Goal: Transaction & Acquisition: Purchase product/service

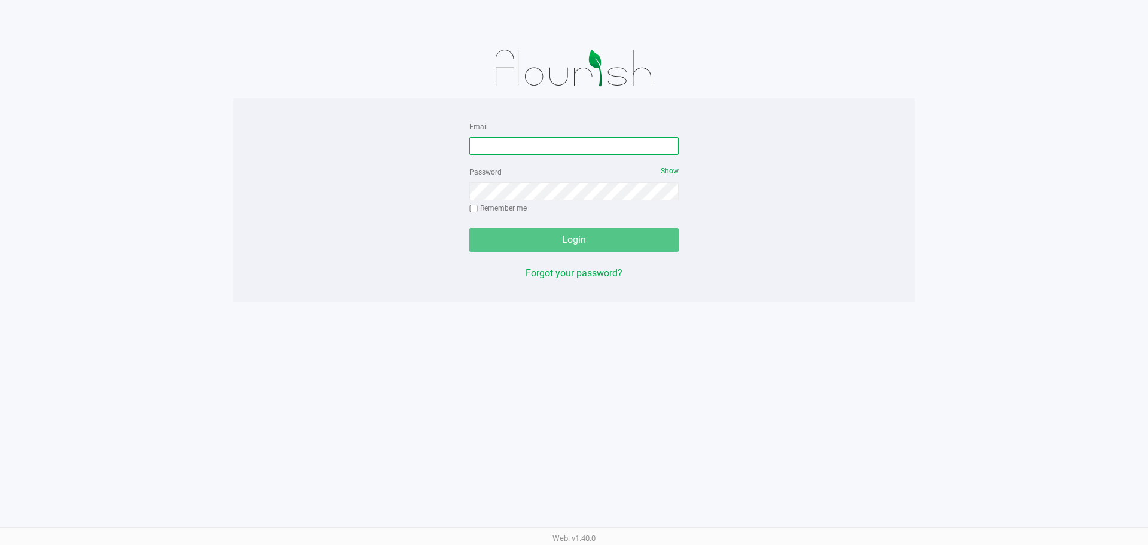
click at [506, 146] on input "Email" at bounding box center [573, 146] width 209 height 18
type input "rcombs@liveparallel.com"
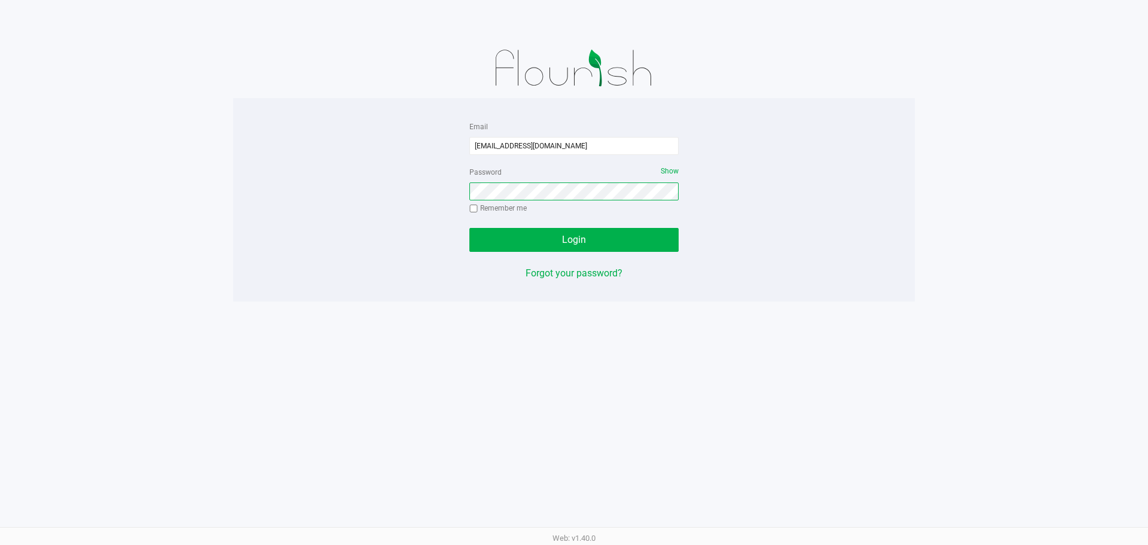
click at [469, 228] on button "Login" at bounding box center [573, 240] width 209 height 24
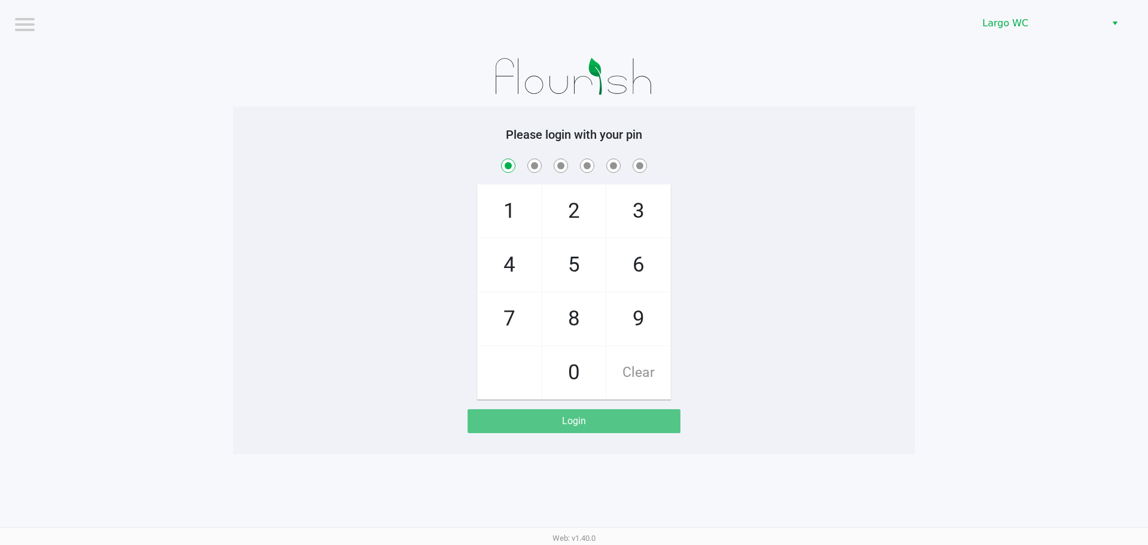
checkbox input "true"
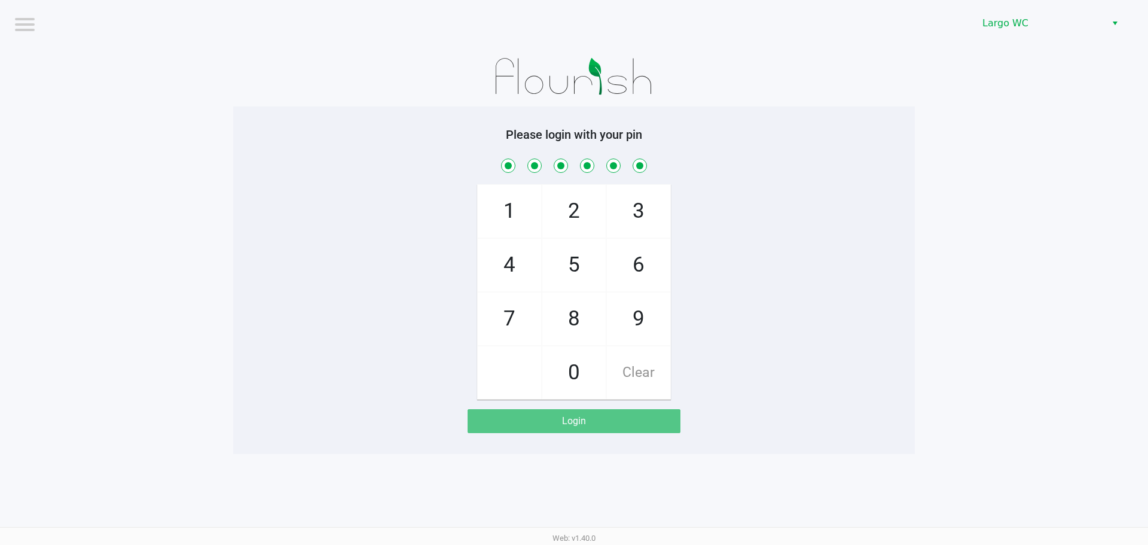
checkbox input "true"
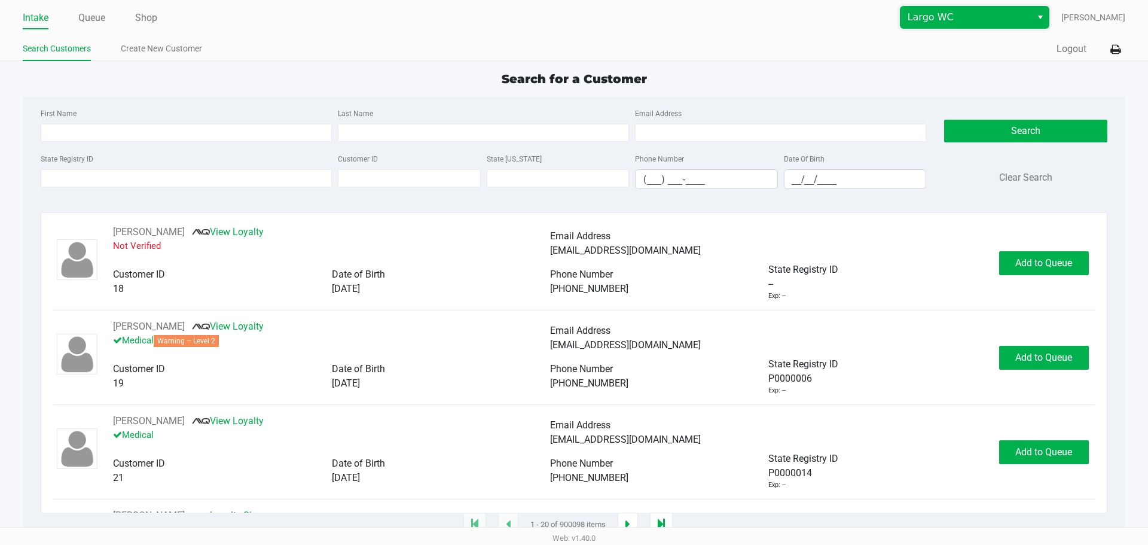
click at [956, 17] on span "Largo WC" at bounding box center [966, 17] width 117 height 14
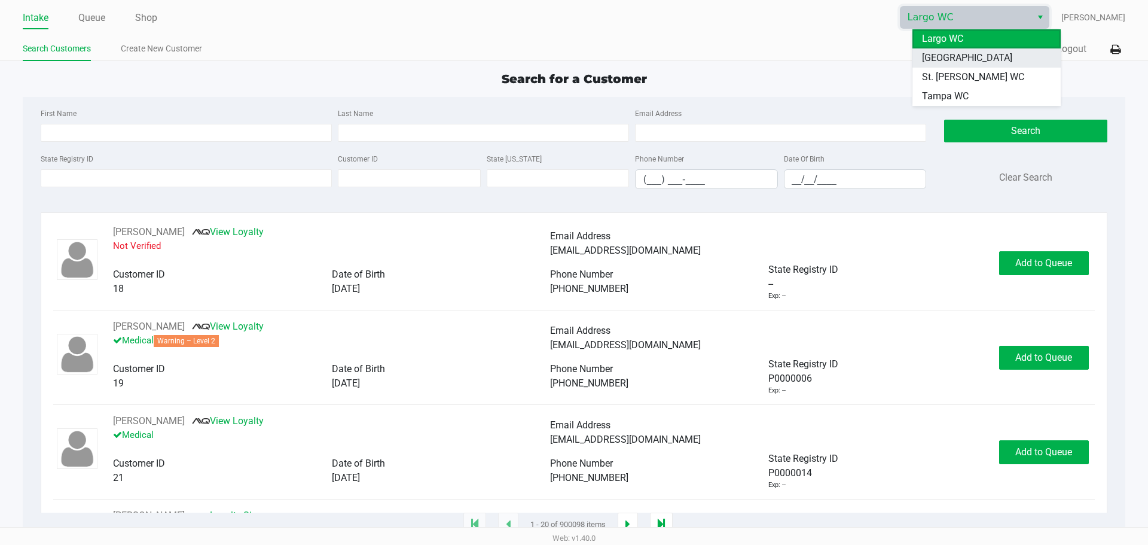
click at [948, 59] on span "South Tampa WC" at bounding box center [967, 58] width 90 height 14
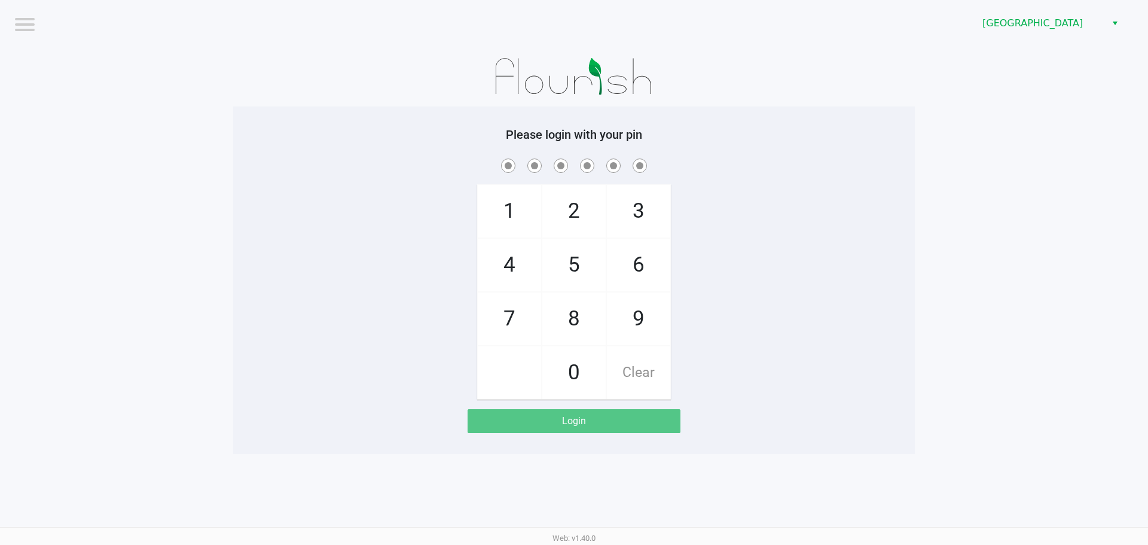
click at [778, 138] on h5 "Please login with your pin" at bounding box center [574, 134] width 664 height 14
checkbox input "true"
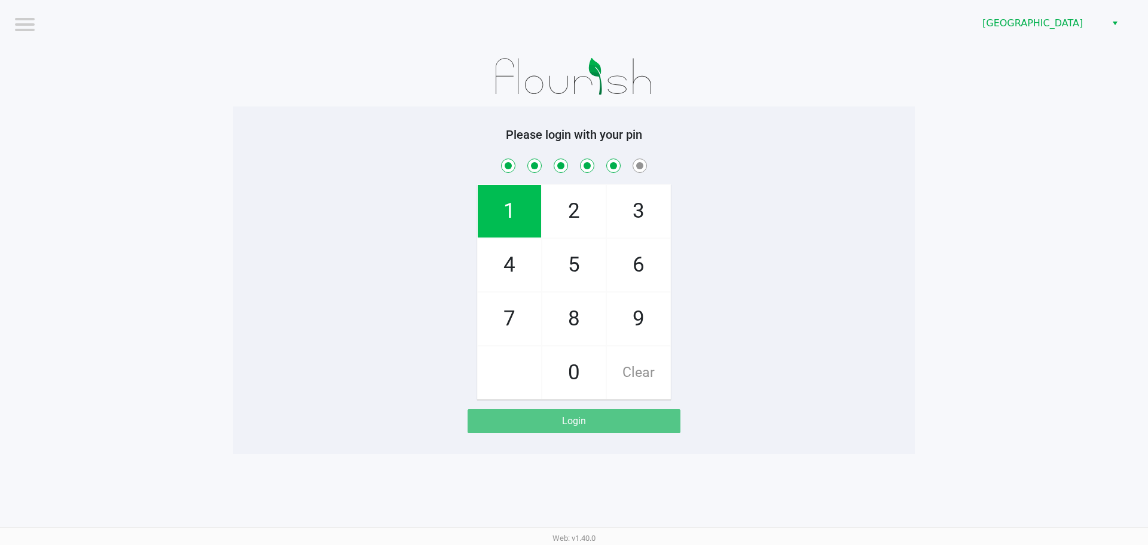
checkbox input "true"
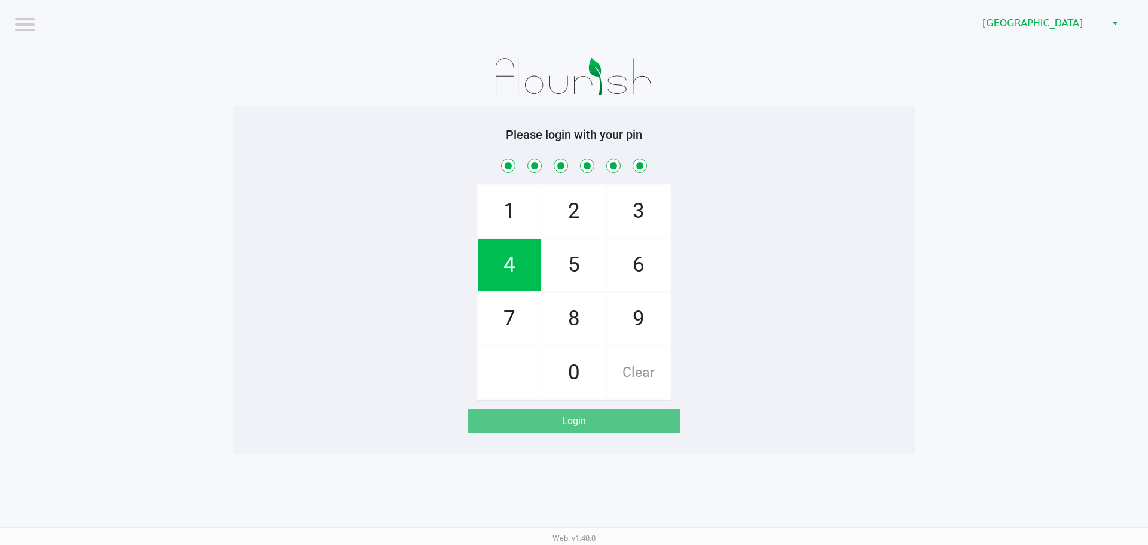
checkbox input "true"
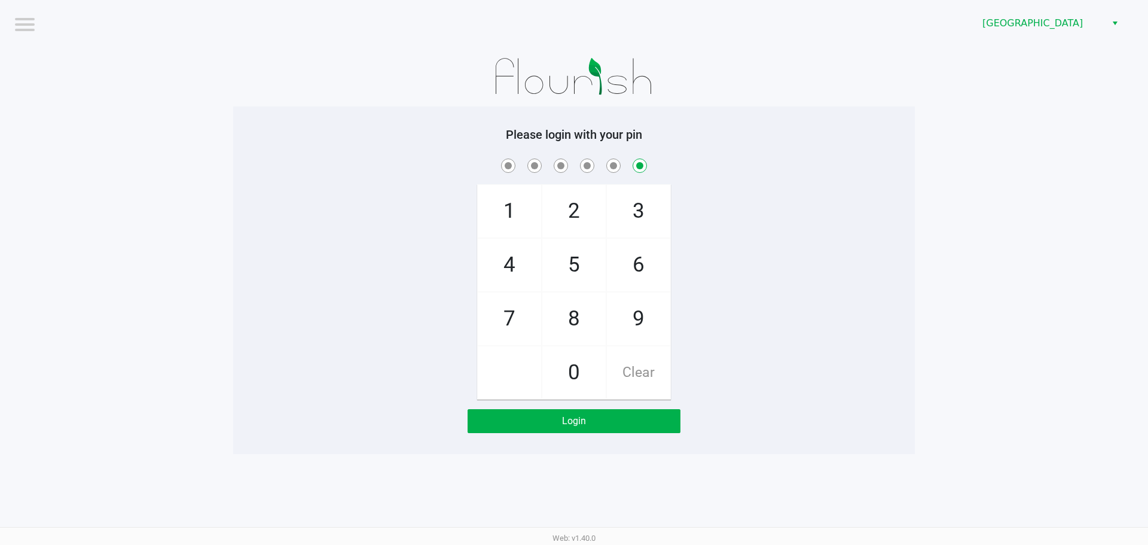
checkbox input "false"
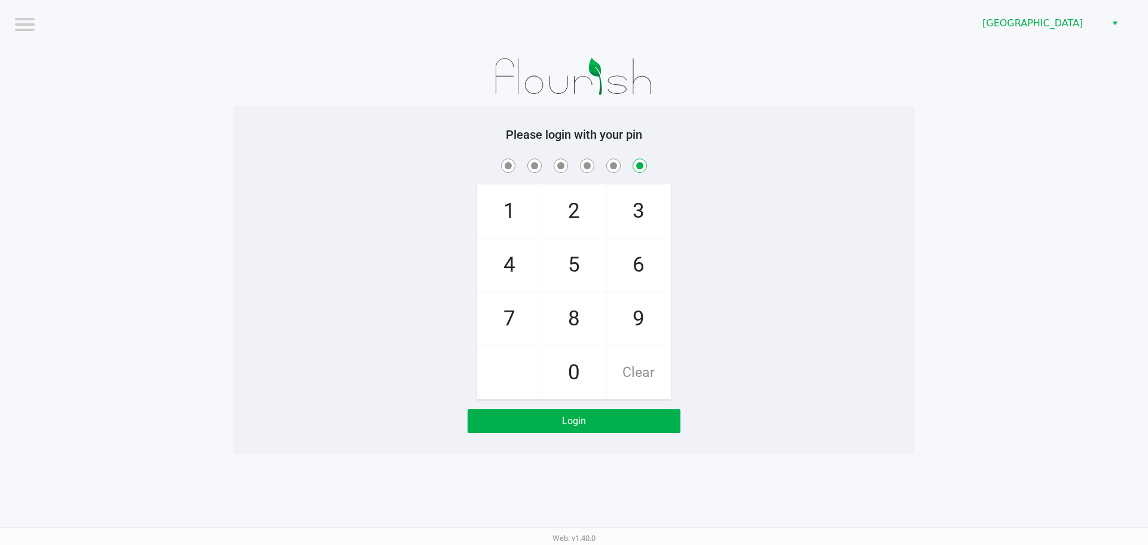
checkbox input "false"
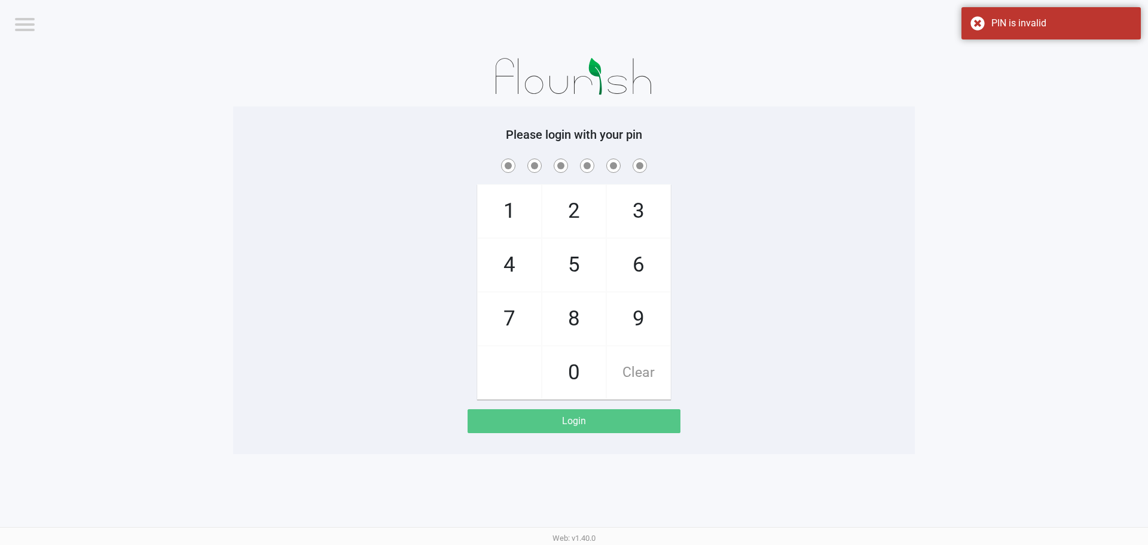
drag, startPoint x: 276, startPoint y: 136, endPoint x: 284, endPoint y: 136, distance: 7.8
click at [279, 136] on h5 "Please login with your pin" at bounding box center [574, 134] width 664 height 14
checkbox input "true"
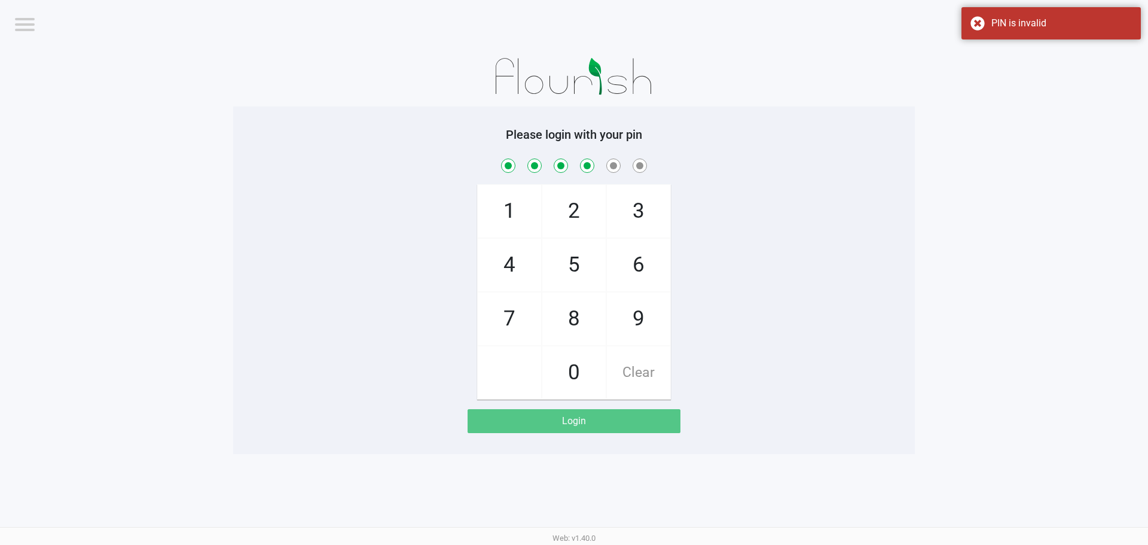
checkbox input "true"
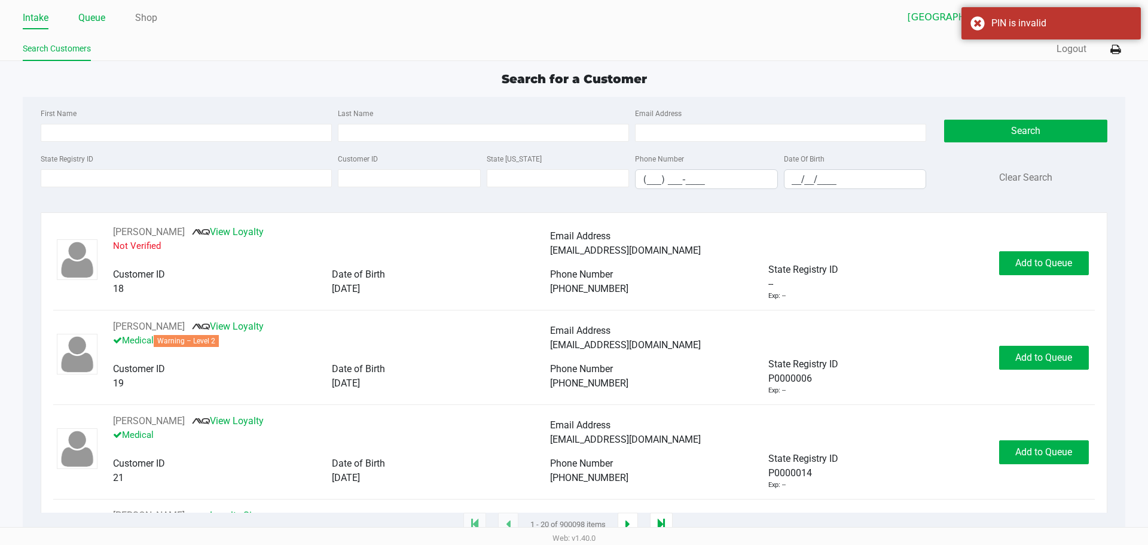
click at [93, 23] on link "Queue" at bounding box center [91, 18] width 27 height 17
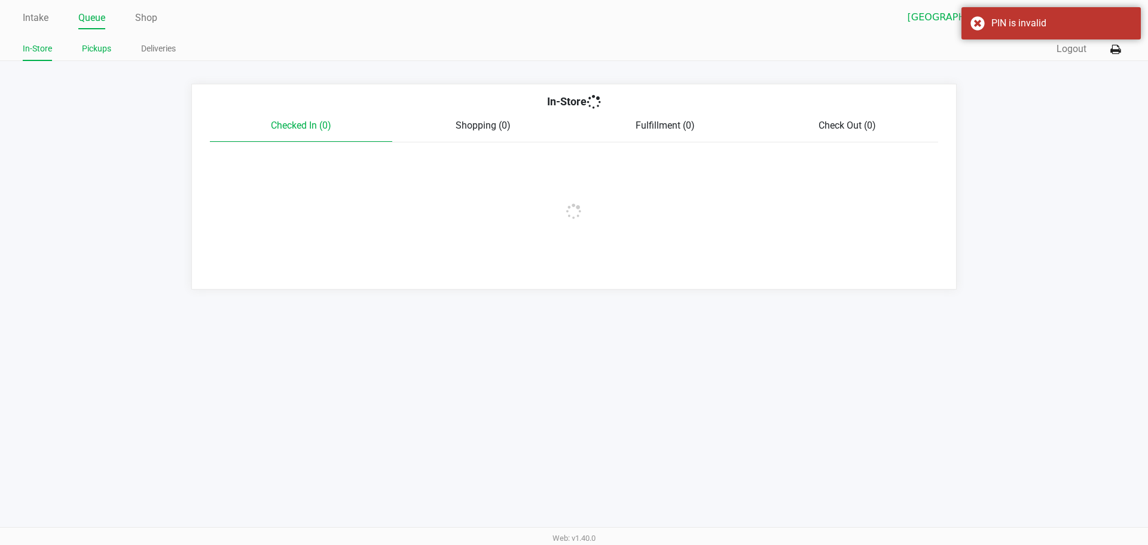
click at [88, 45] on link "Pickups" at bounding box center [96, 48] width 29 height 15
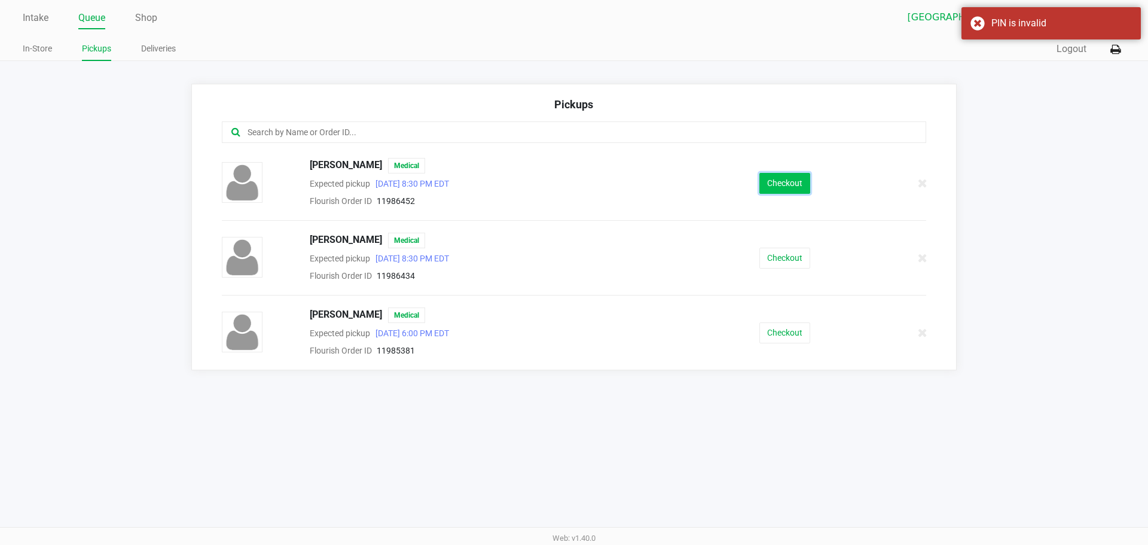
click at [776, 175] on button "Checkout" at bounding box center [784, 183] width 51 height 21
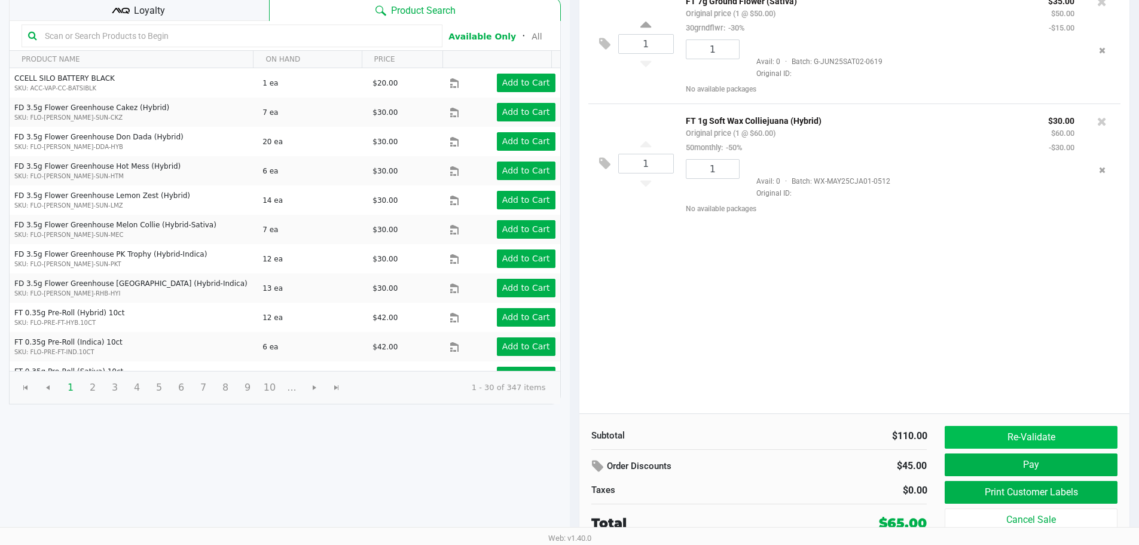
scroll to position [123, 0]
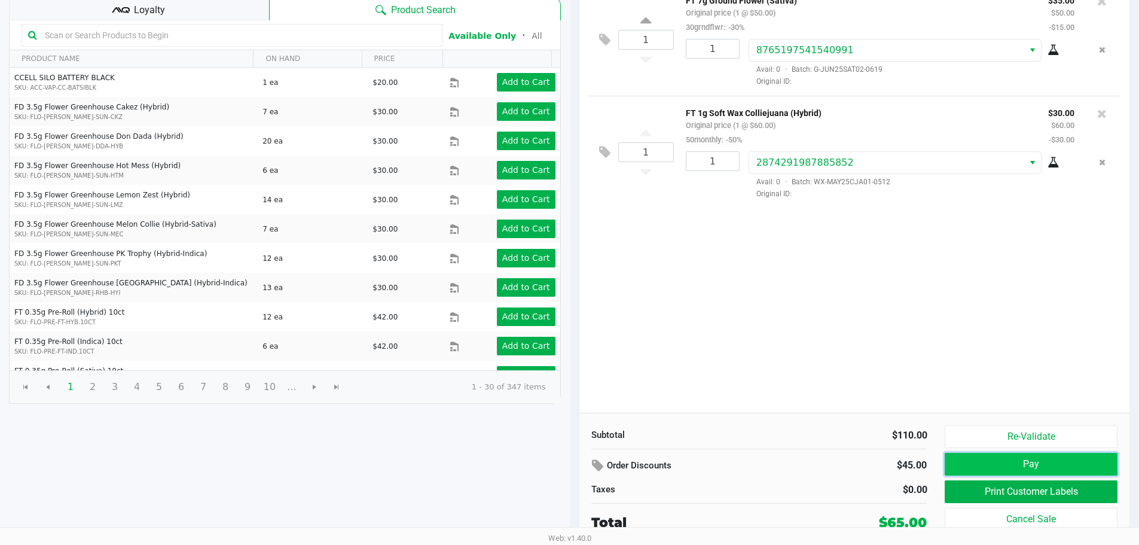
click at [1019, 463] on button "Pay" at bounding box center [1031, 464] width 172 height 23
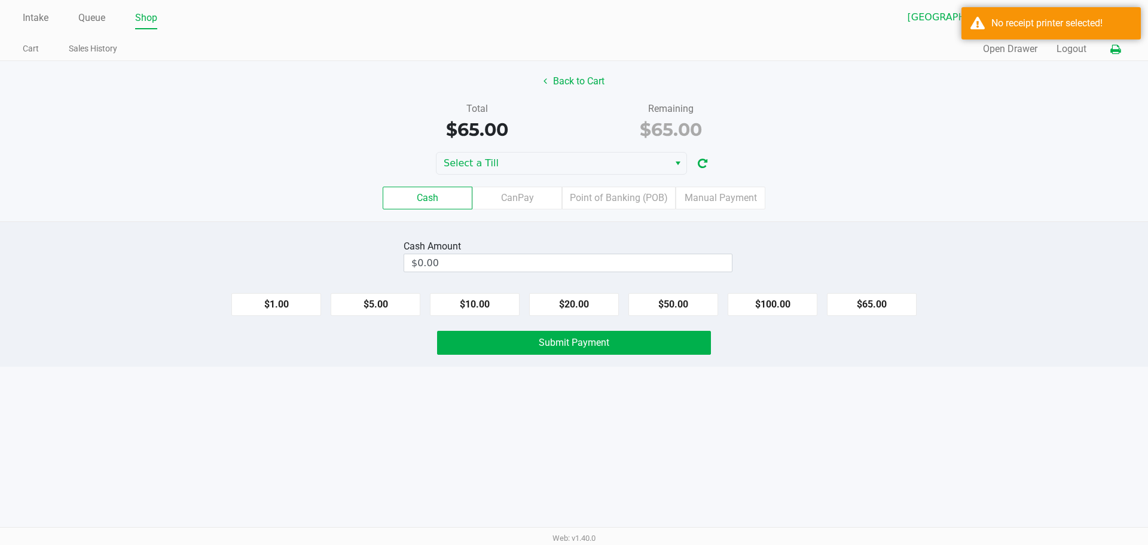
click at [1116, 45] on icon at bounding box center [1115, 49] width 10 height 8
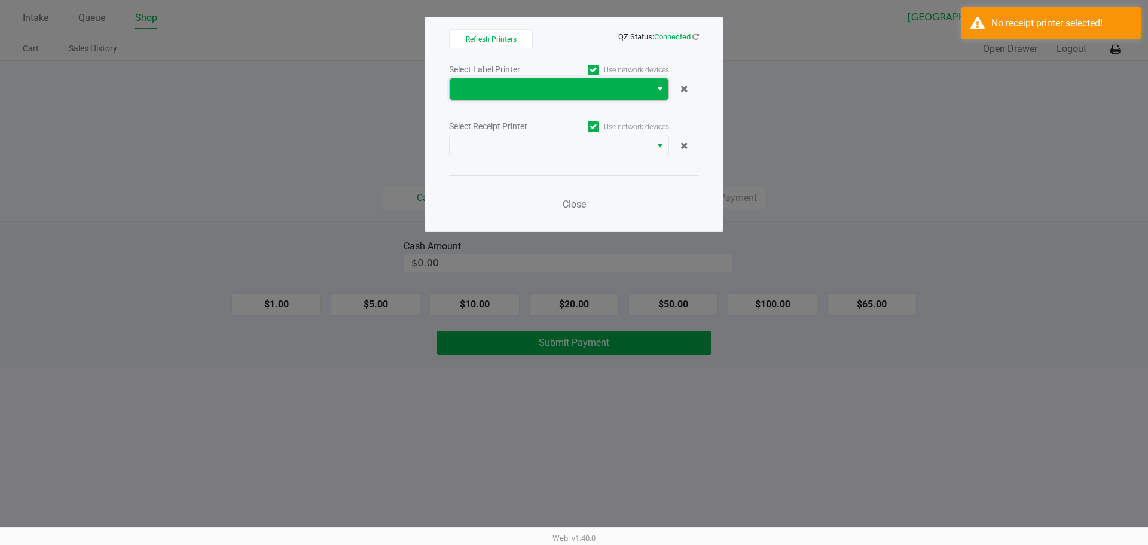
click at [594, 91] on span at bounding box center [550, 89] width 187 height 14
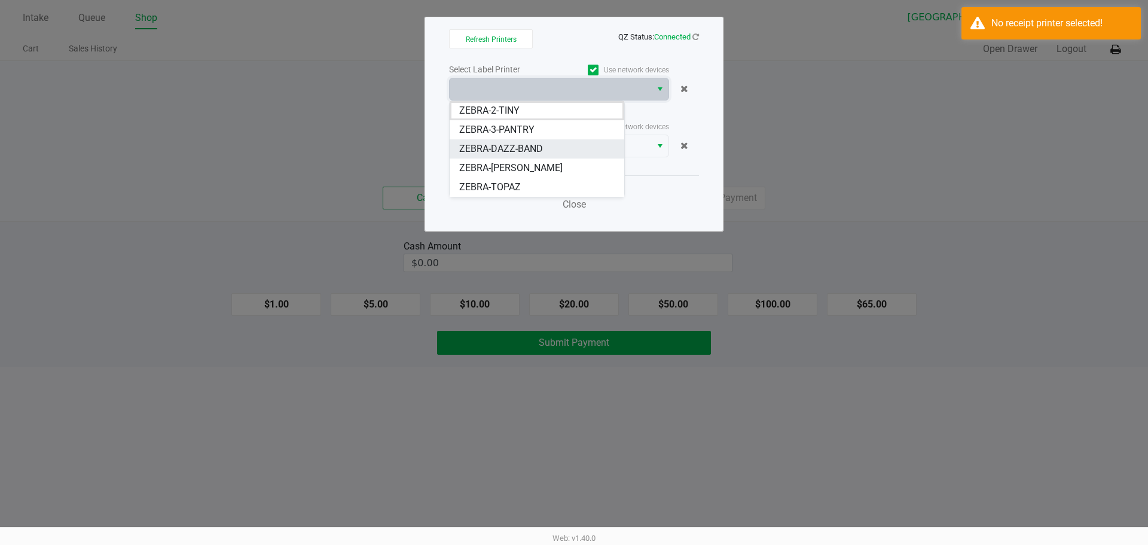
click at [535, 146] on span "ZEBRA-DAZZ-BAND" at bounding box center [501, 149] width 84 height 14
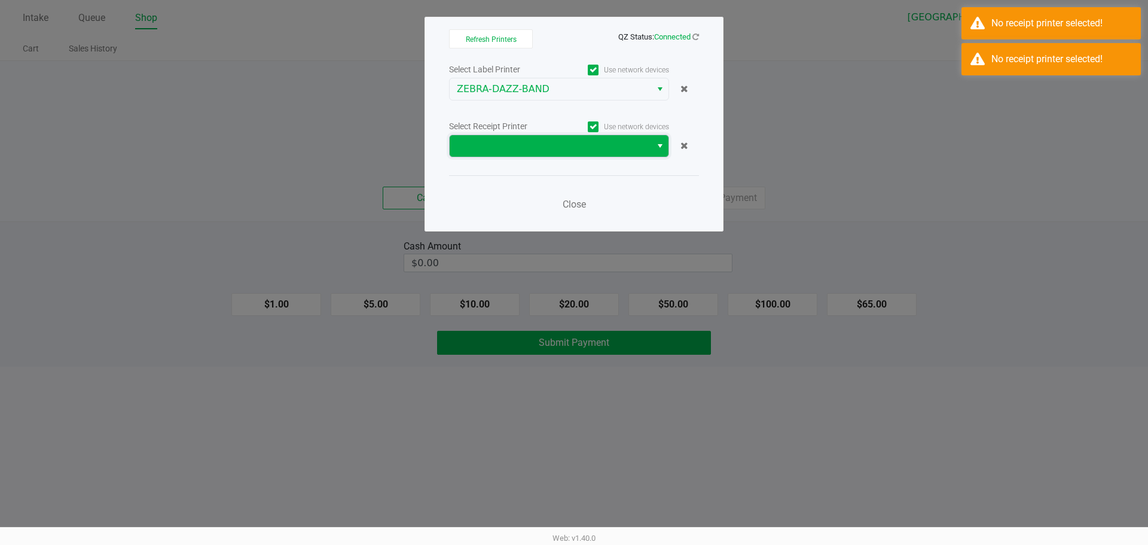
click at [530, 146] on span at bounding box center [550, 146] width 187 height 14
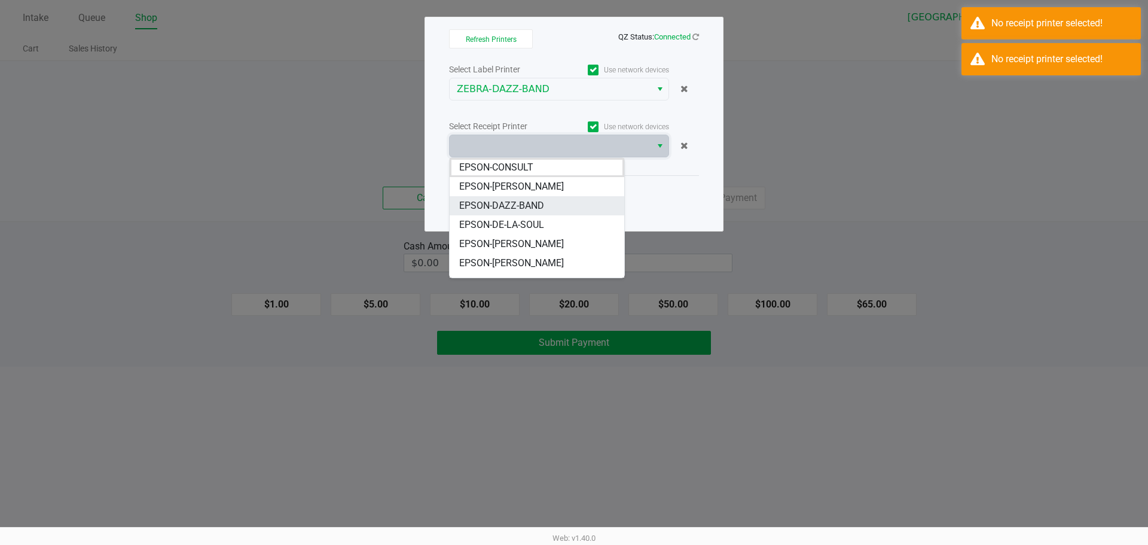
click at [532, 204] on span "EPSON-DAZZ-BAND" at bounding box center [501, 206] width 85 height 14
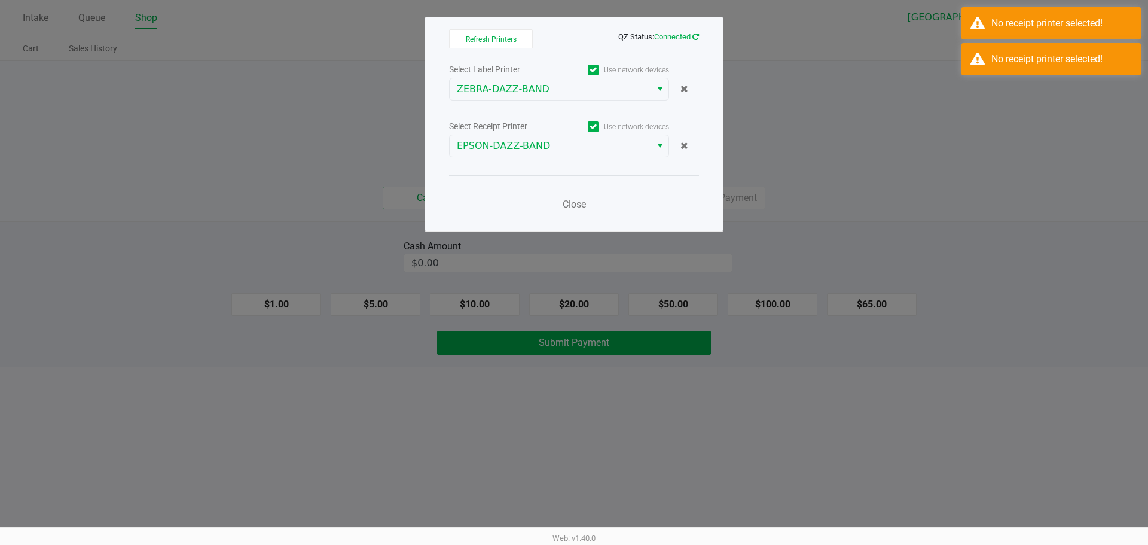
click at [693, 35] on icon at bounding box center [695, 37] width 7 height 8
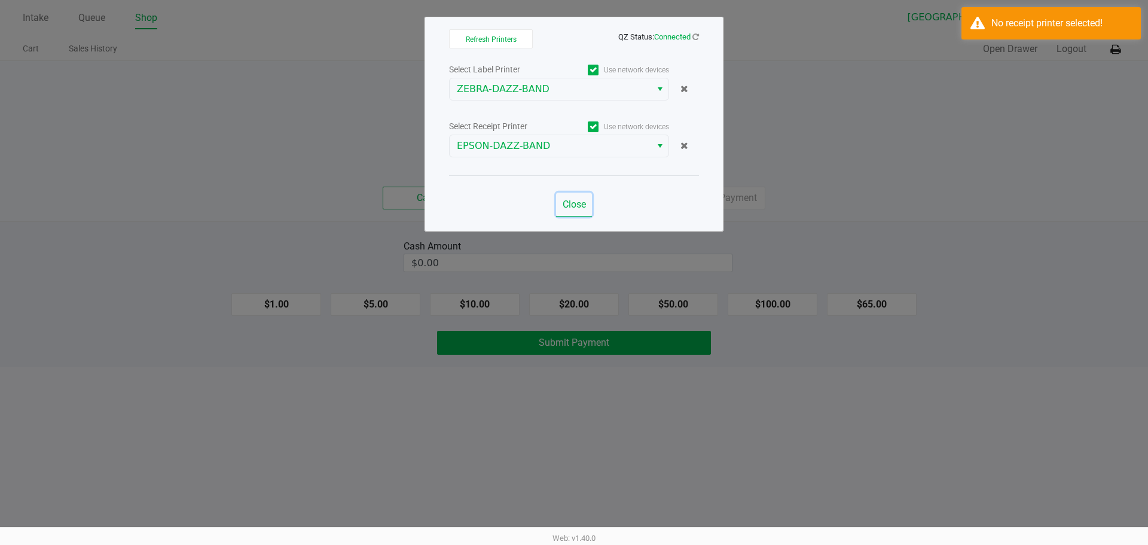
click at [582, 212] on button "Close" at bounding box center [574, 205] width 36 height 24
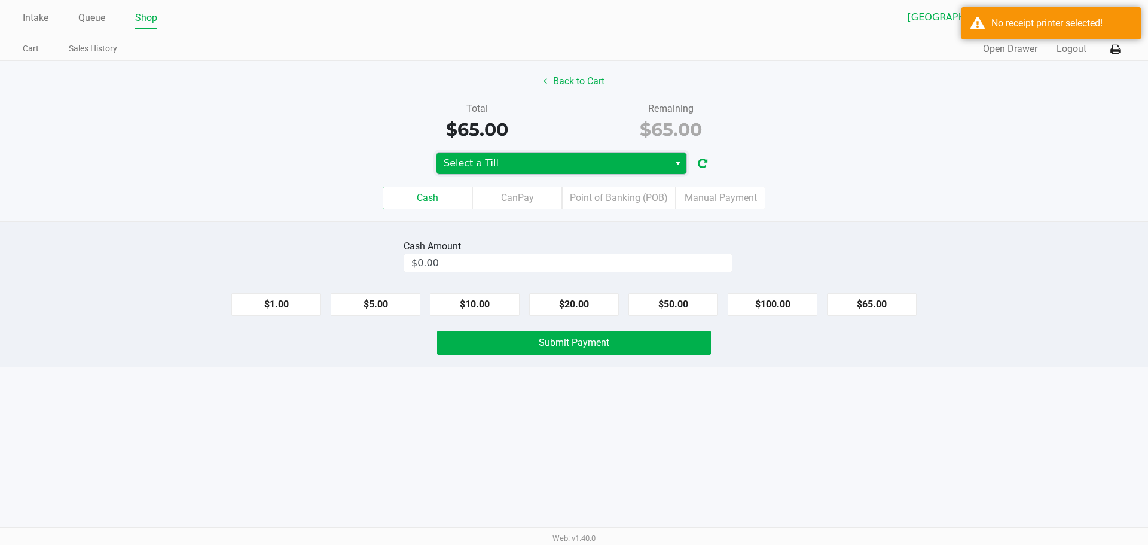
click at [505, 164] on span "Select a Till" at bounding box center [553, 163] width 218 height 14
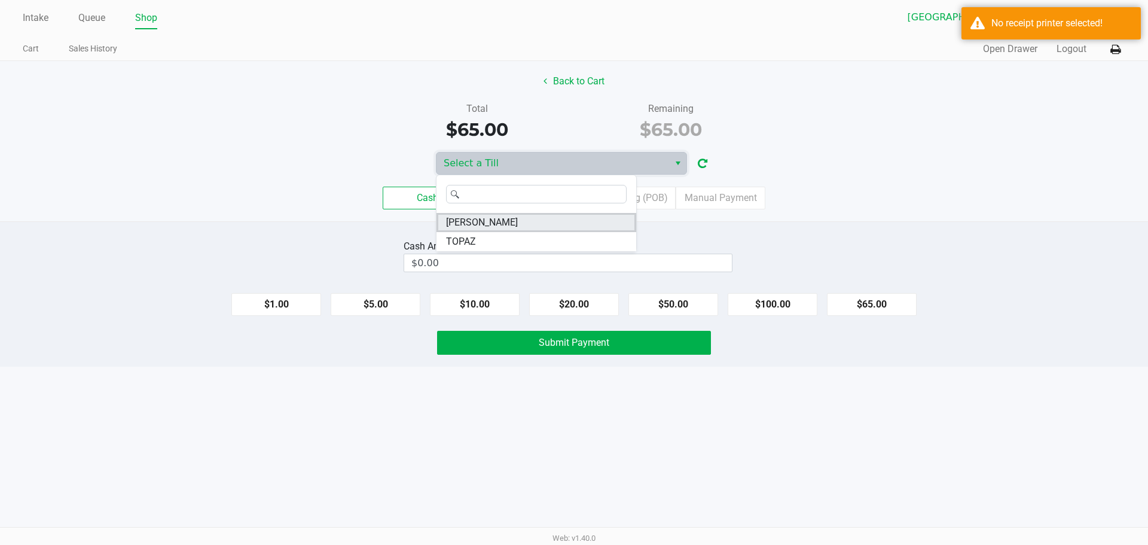
click at [491, 226] on span "ELAINE-KIM" at bounding box center [482, 222] width 72 height 14
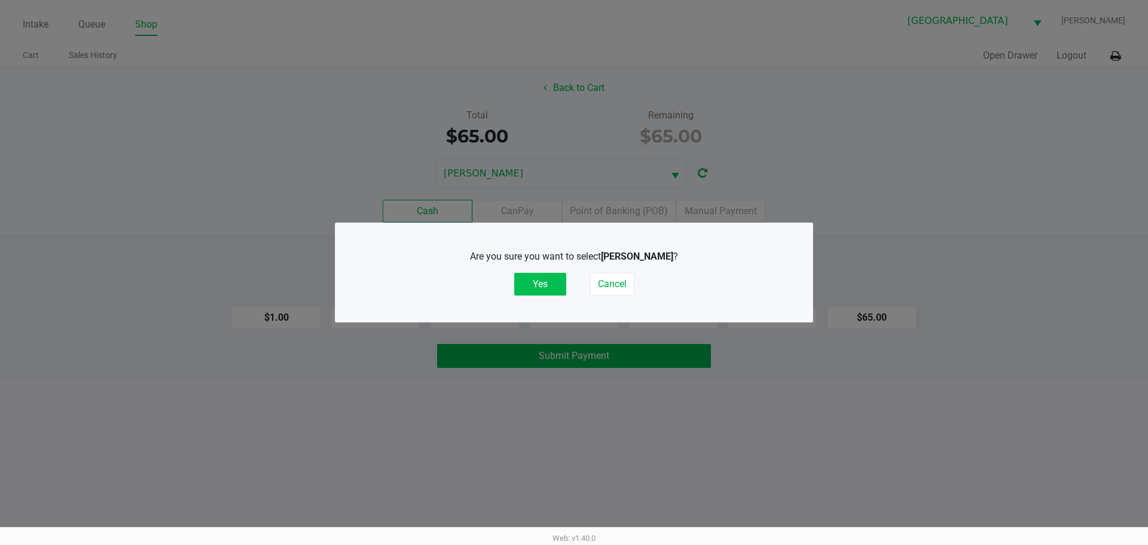
click at [553, 278] on button "Yes" at bounding box center [540, 284] width 52 height 23
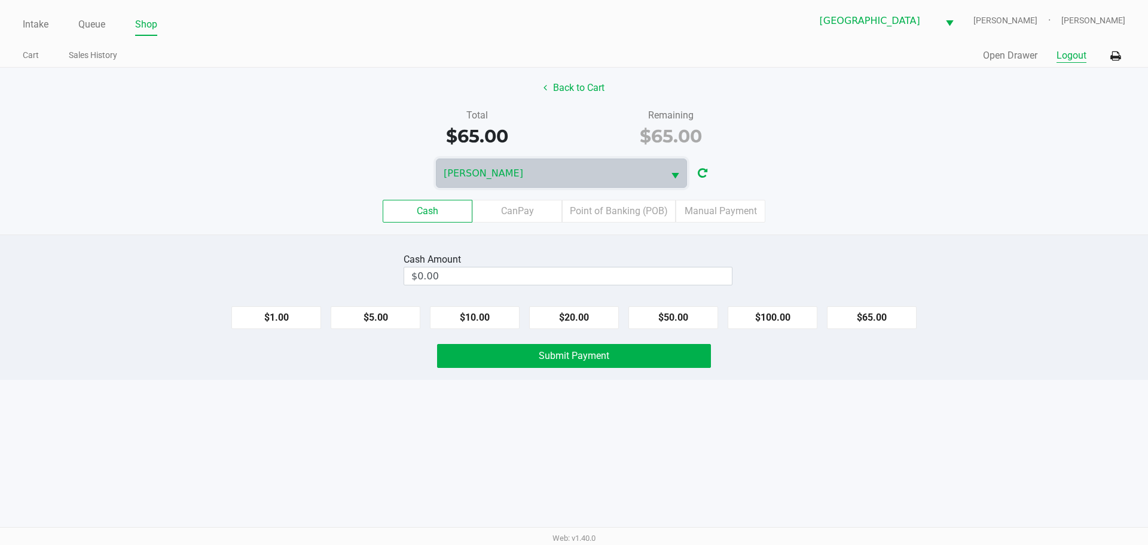
click at [1073, 53] on button "Logout" at bounding box center [1072, 55] width 30 height 14
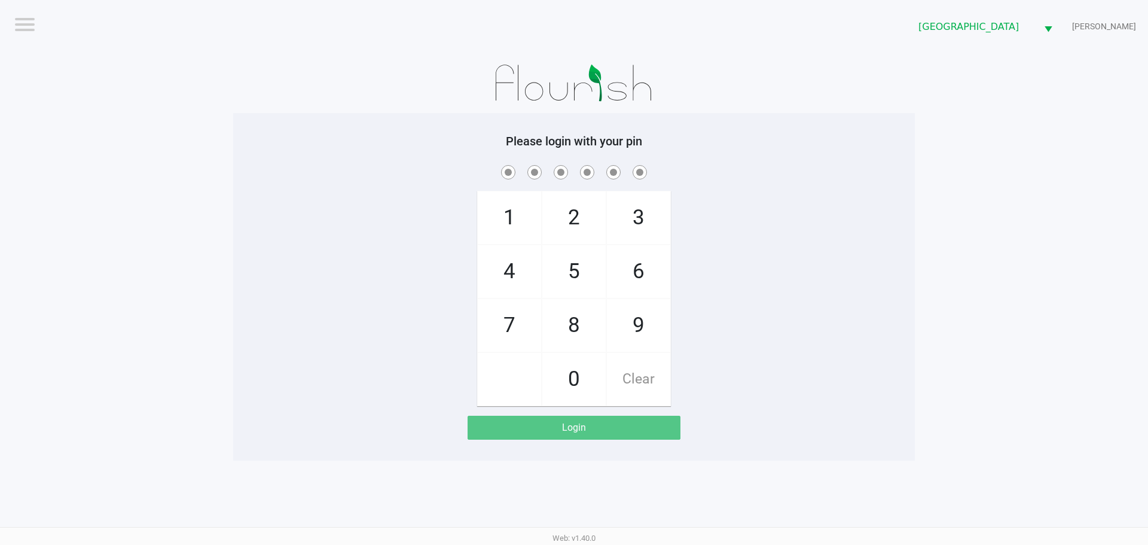
click at [388, 272] on div "1 4 7 2 5 8 0 3 6 9 Clear" at bounding box center [574, 284] width 682 height 243
checkbox input "true"
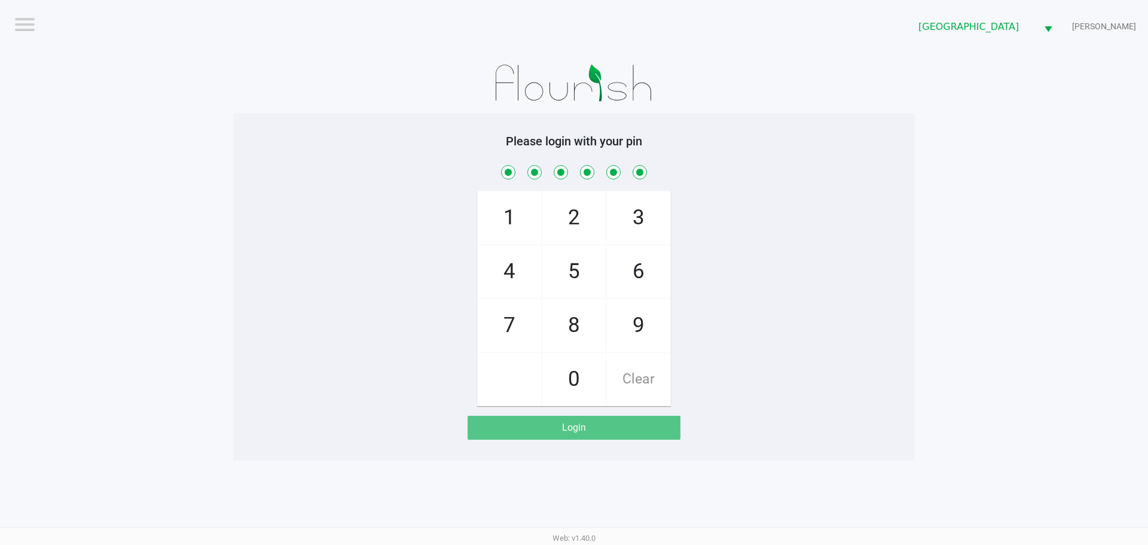
checkbox input "true"
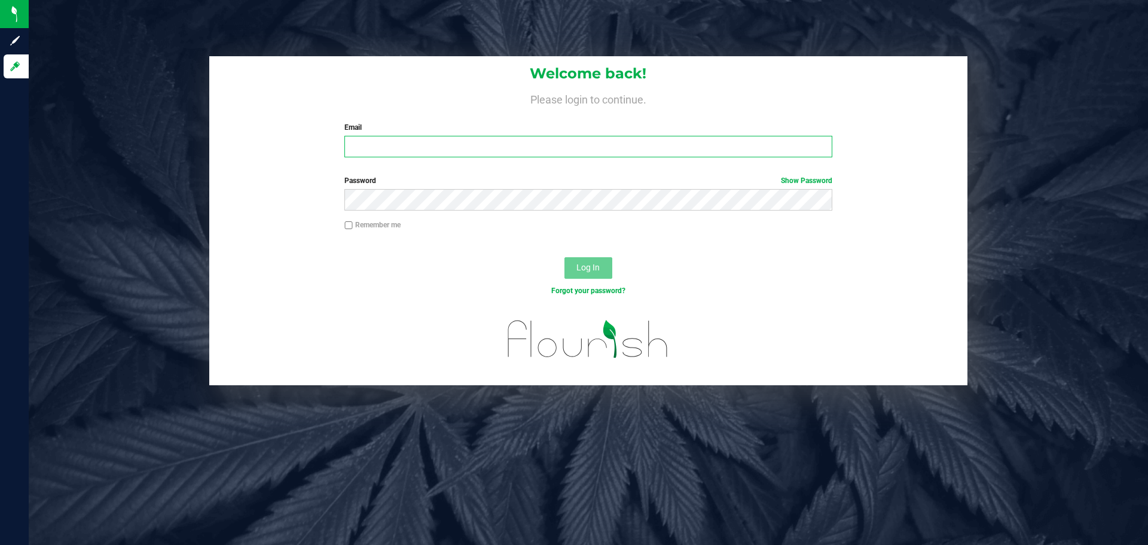
click at [439, 149] on input "Email" at bounding box center [587, 147] width 487 height 22
type input "[EMAIL_ADDRESS][DOMAIN_NAME]"
click at [564, 257] on button "Log In" at bounding box center [588, 268] width 48 height 22
